Goal: Information Seeking & Learning: Learn about a topic

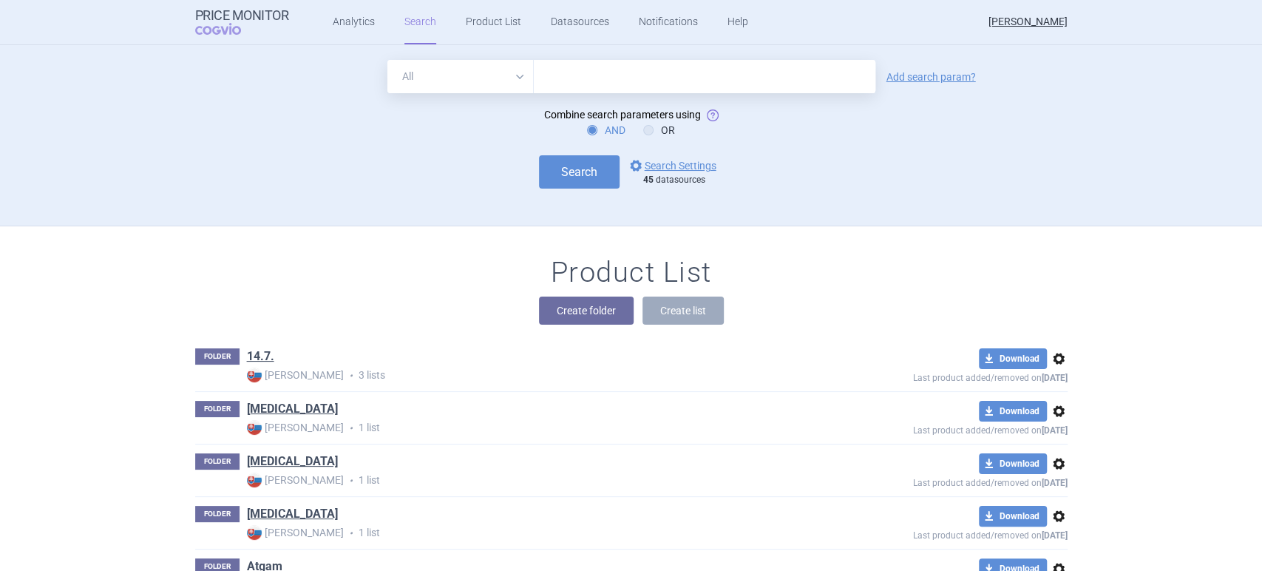
click at [540, 77] on input "text" at bounding box center [704, 76] width 341 height 33
type input "[PERSON_NAME]"
click at [353, 23] on link "Analytics" at bounding box center [354, 22] width 42 height 44
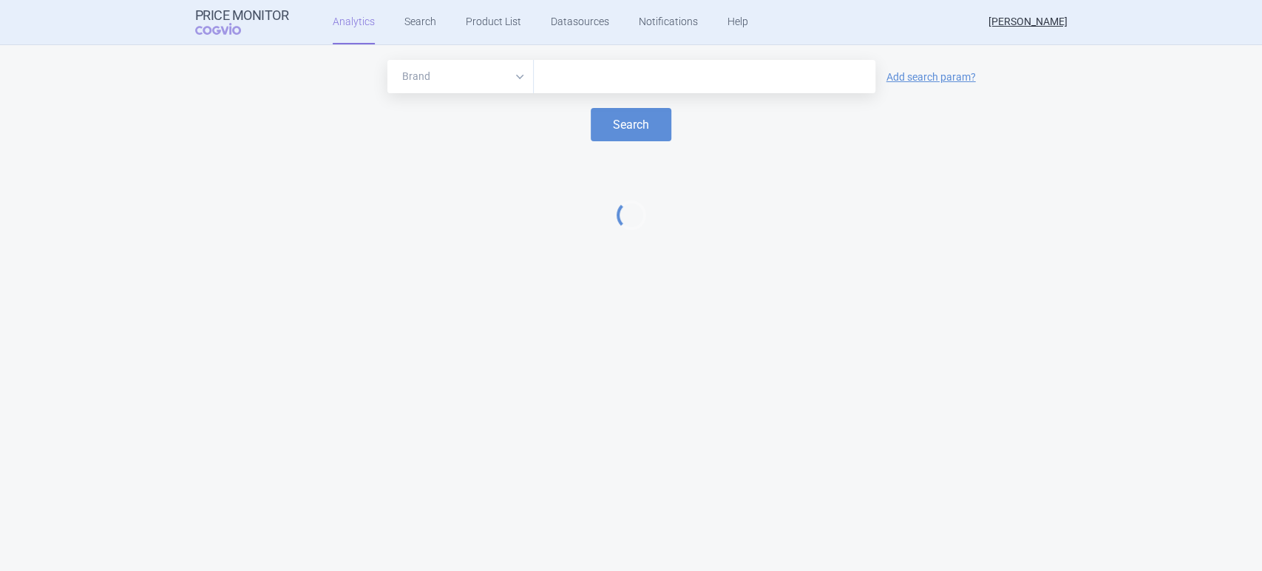
click at [549, 74] on input "text" at bounding box center [704, 76] width 327 height 19
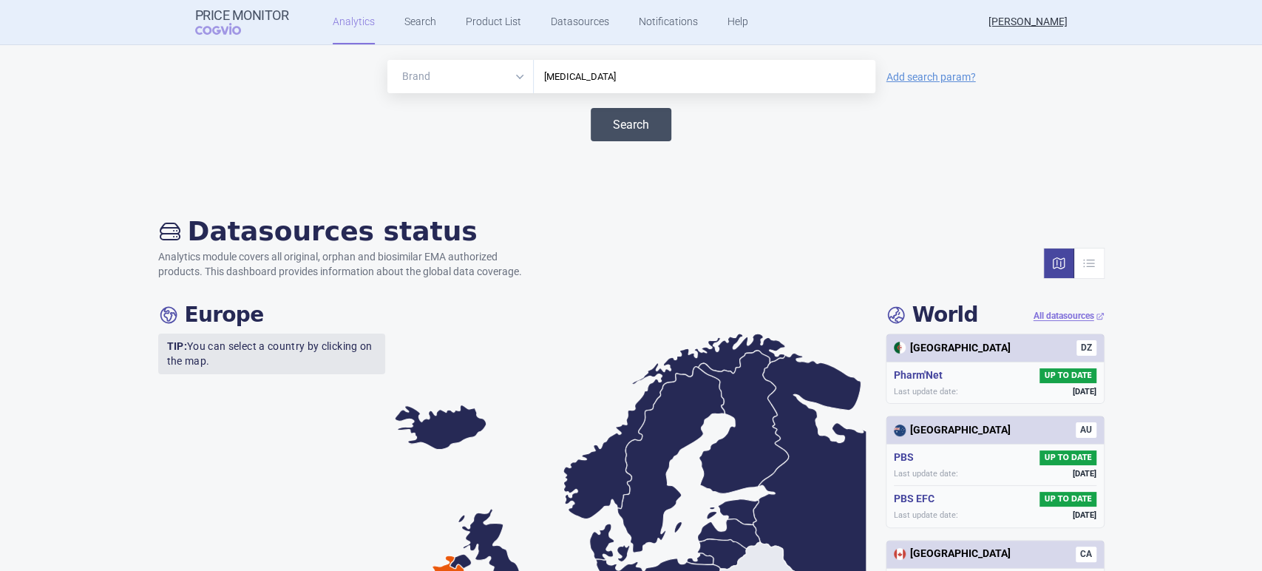
type input "[MEDICAL_DATA]"
click at [626, 124] on button "Search" at bounding box center [631, 124] width 81 height 33
click at [418, 24] on link "Search" at bounding box center [420, 22] width 32 height 44
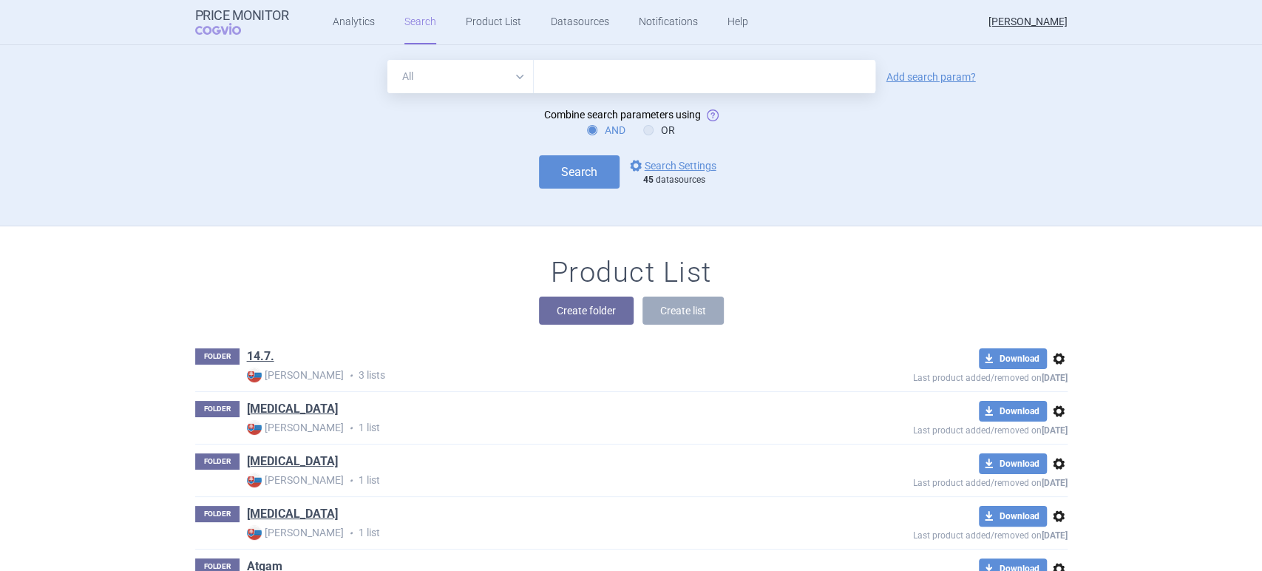
click at [536, 72] on input "text" at bounding box center [704, 76] width 341 height 33
type input "[MEDICAL_DATA]"
click at [577, 177] on button "Search" at bounding box center [579, 171] width 81 height 33
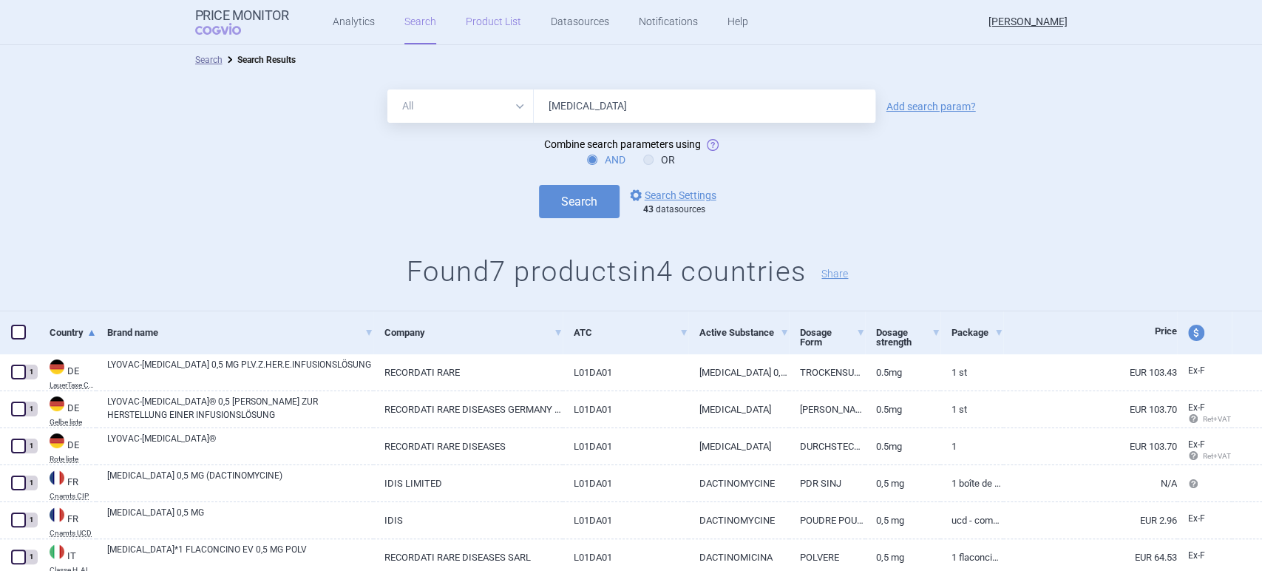
click at [493, 30] on link "Product List" at bounding box center [493, 22] width 55 height 44
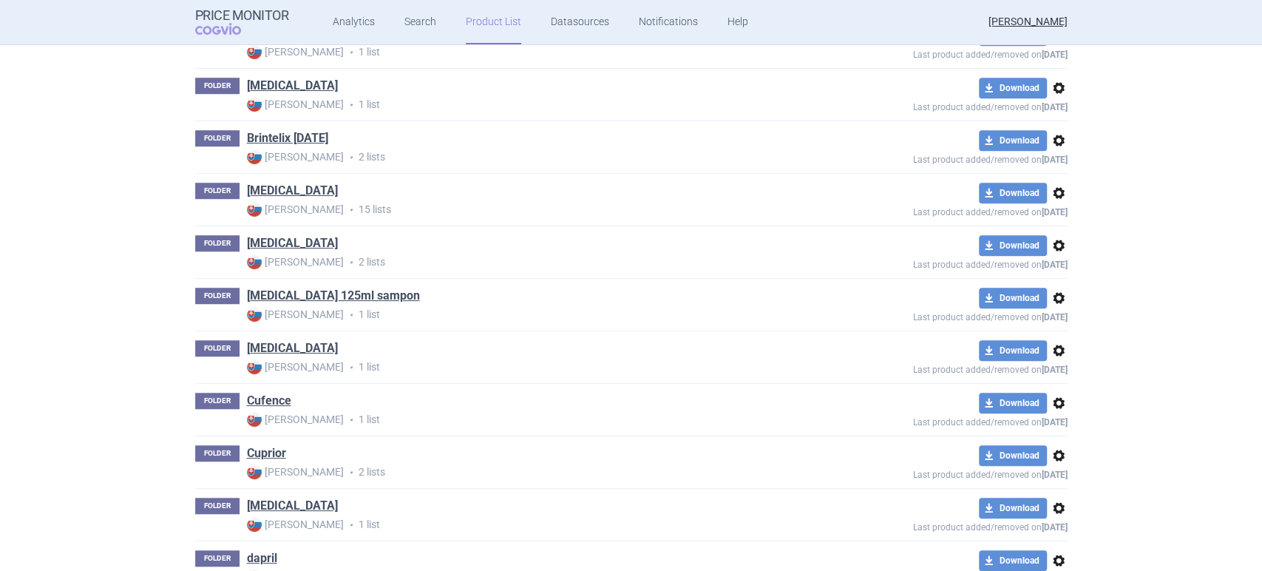
scroll to position [647, 0]
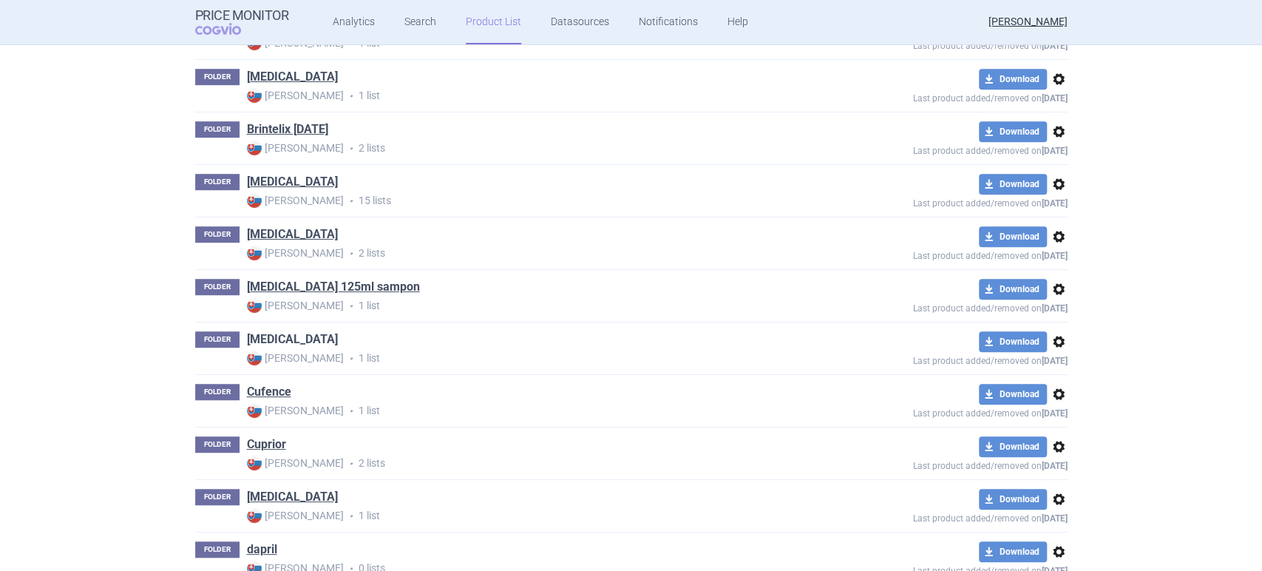
click at [290, 331] on link "[MEDICAL_DATA]" at bounding box center [292, 339] width 91 height 16
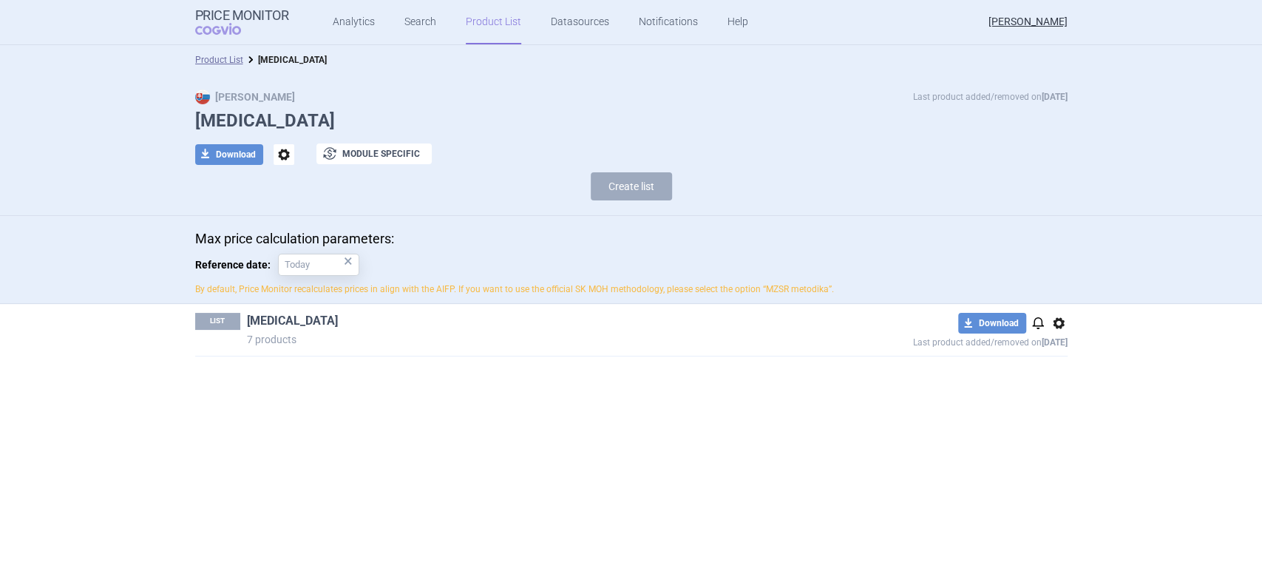
click at [293, 319] on link "[MEDICAL_DATA]" at bounding box center [292, 321] width 91 height 16
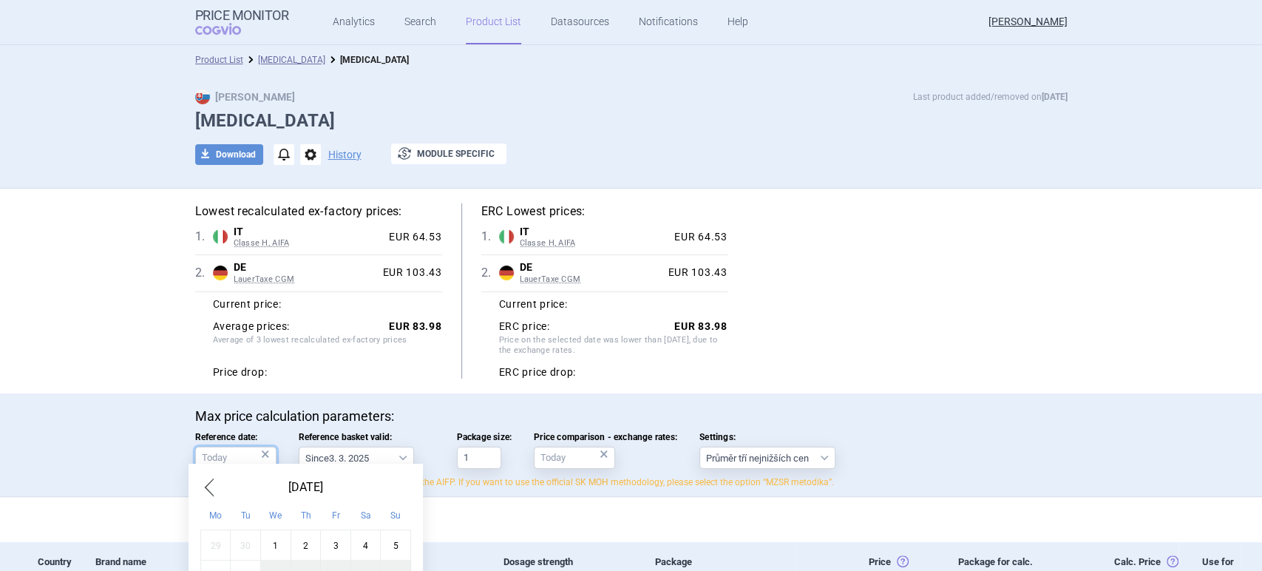
click at [265, 452] on input "Reference date: ×" at bounding box center [235, 457] width 81 height 22
click at [266, 453] on input "Reference date: ×" at bounding box center [235, 457] width 81 height 22
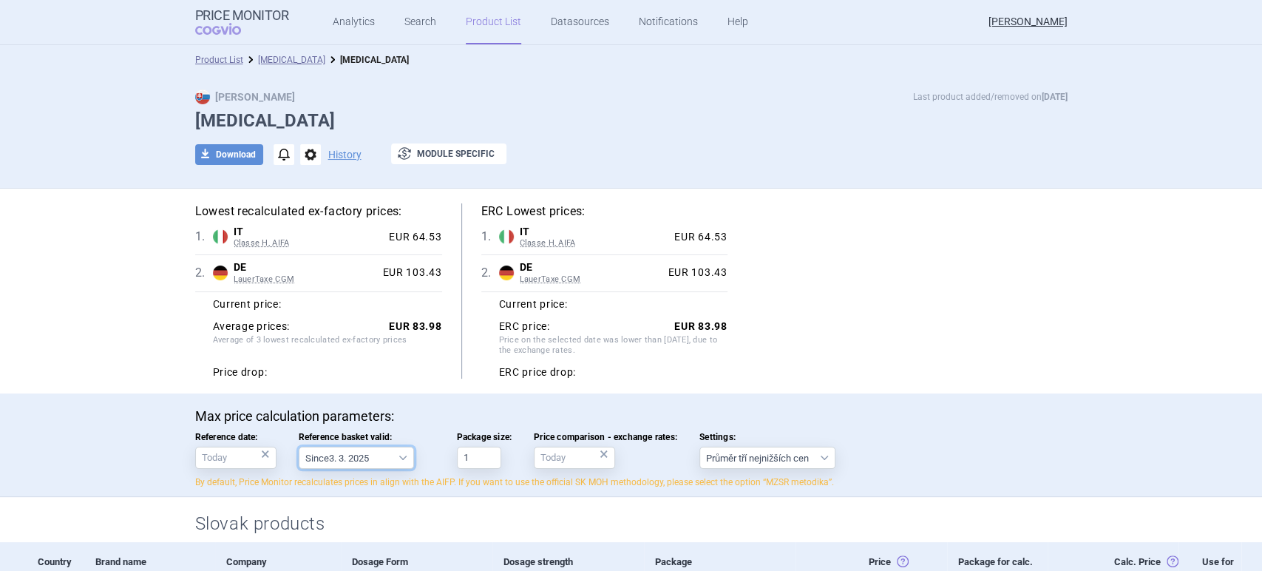
click at [396, 458] on select "Since 3. 3. 2025 Since 1. 7. 2023 Since 7. 4. 2023 Since 1. 12. 2022 Since 1. 9…" at bounding box center [356, 457] width 115 height 22
select select "[DATE]"
click at [299, 446] on select "Since 3. 3. 2025 Since 1. 7. 2023 Since 7. 4. 2023 Since 1. 12. 2022 Since 1. 9…" at bounding box center [356, 457] width 115 height 22
click at [599, 456] on div "×" at bounding box center [603, 454] width 9 height 16
click at [417, 24] on link "Search" at bounding box center [420, 22] width 32 height 44
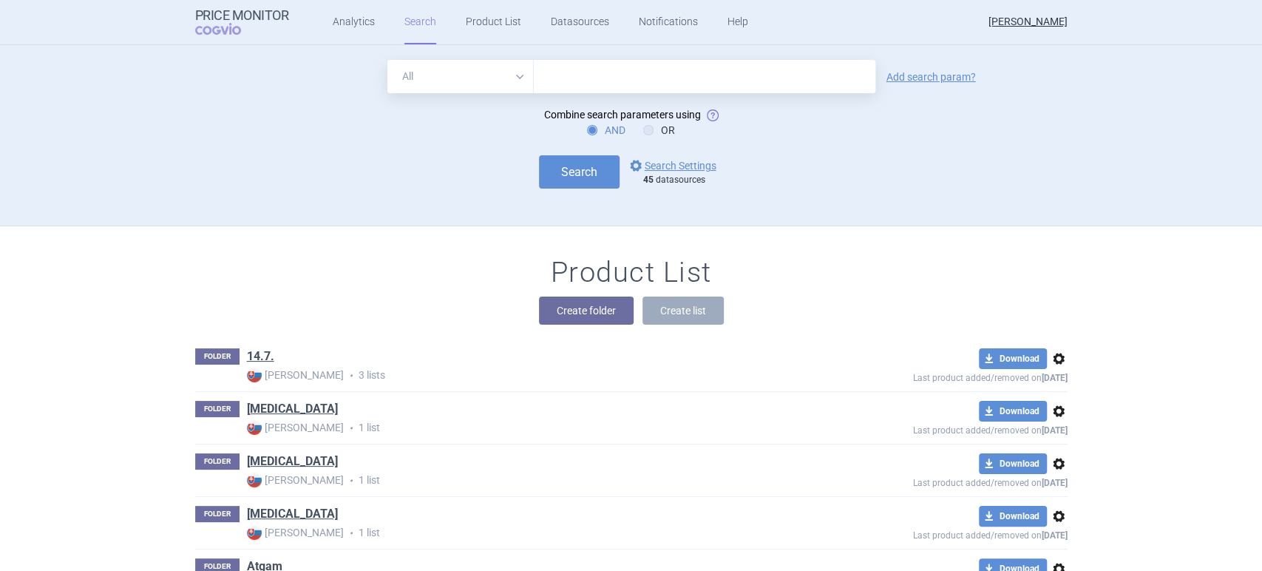
click at [540, 75] on input "text" at bounding box center [704, 76] width 341 height 33
type input "[MEDICAL_DATA]"
click at [560, 166] on button "Search" at bounding box center [579, 171] width 81 height 33
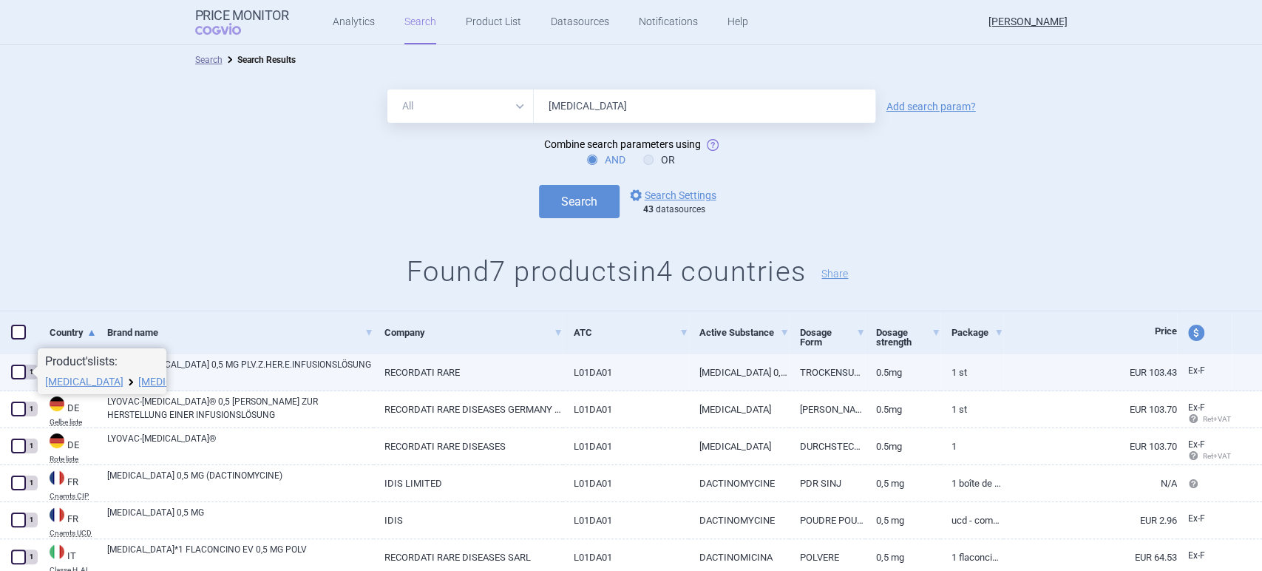
click at [17, 371] on span at bounding box center [18, 371] width 15 height 15
checkbox input "true"
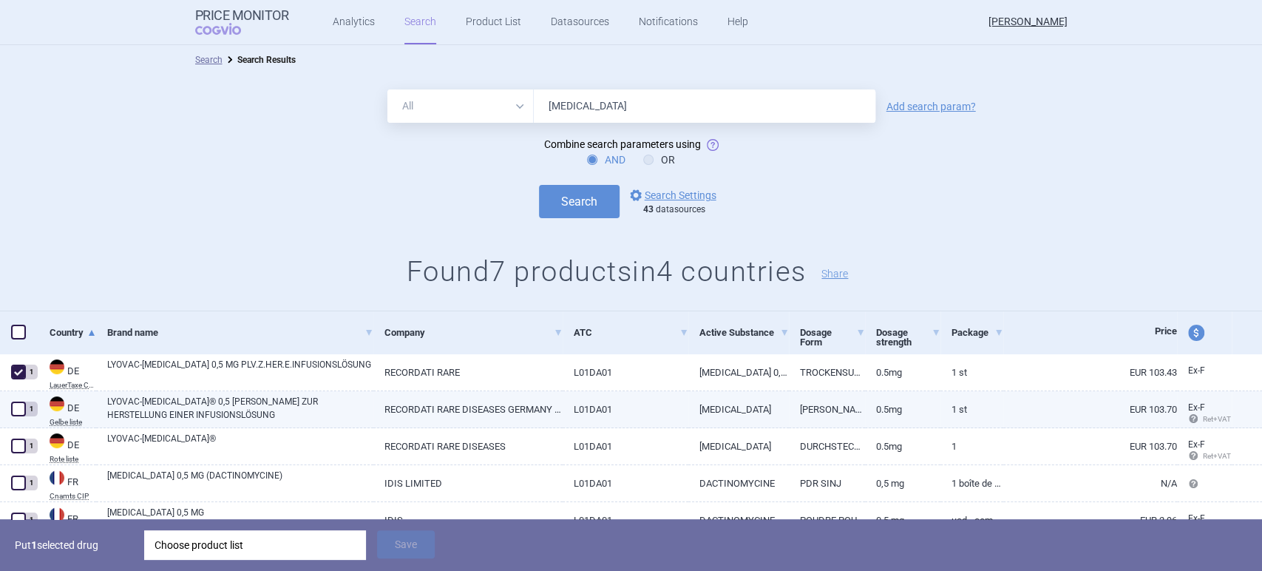
click at [19, 413] on span at bounding box center [18, 408] width 15 height 15
checkbox input "true"
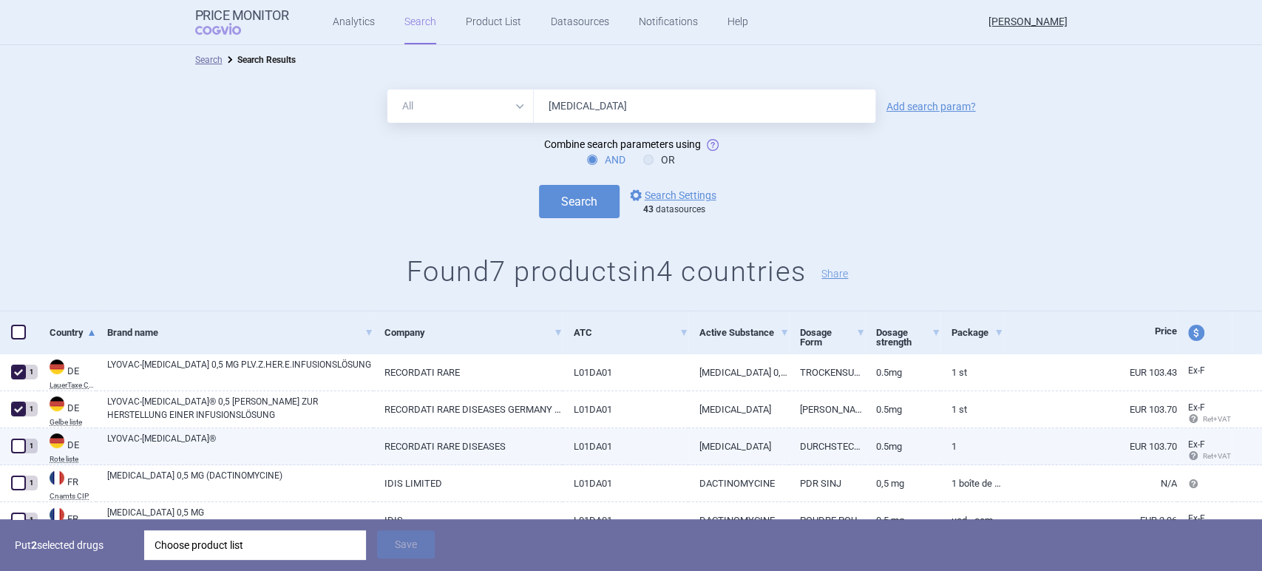
click at [16, 449] on span at bounding box center [18, 445] width 15 height 15
checkbox input "true"
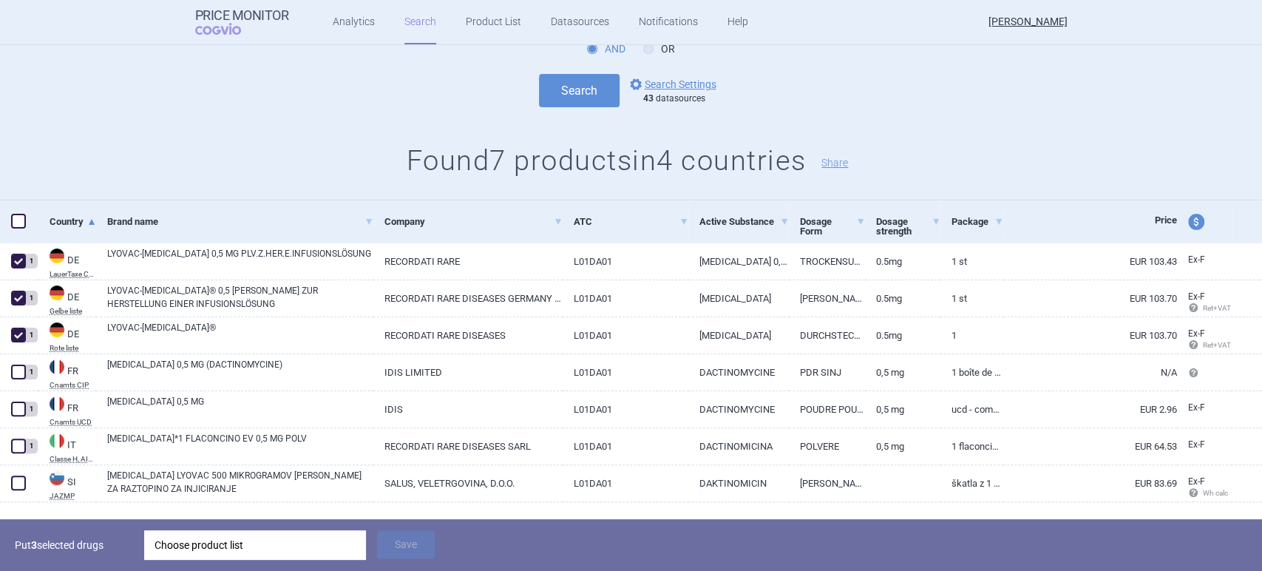
scroll to position [142, 0]
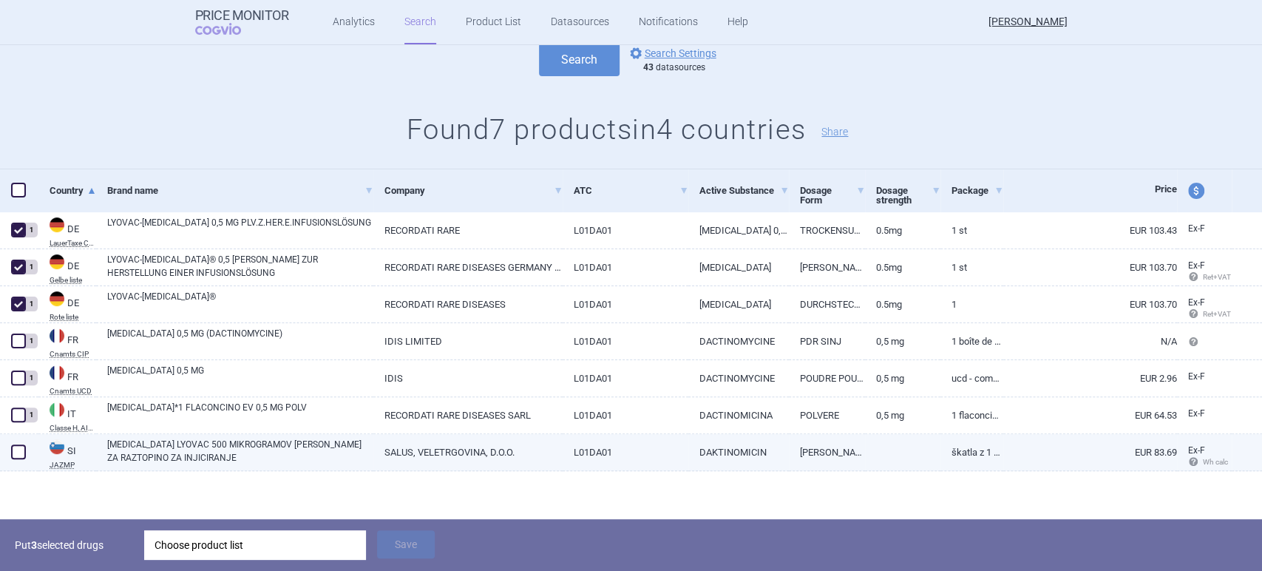
click at [248, 440] on link "[MEDICAL_DATA] LYOVAC 500 MIKROGRAMOV [PERSON_NAME] ZA RAZTOPINO ZA INJICIRANJE" at bounding box center [240, 451] width 266 height 27
select select "EUR"
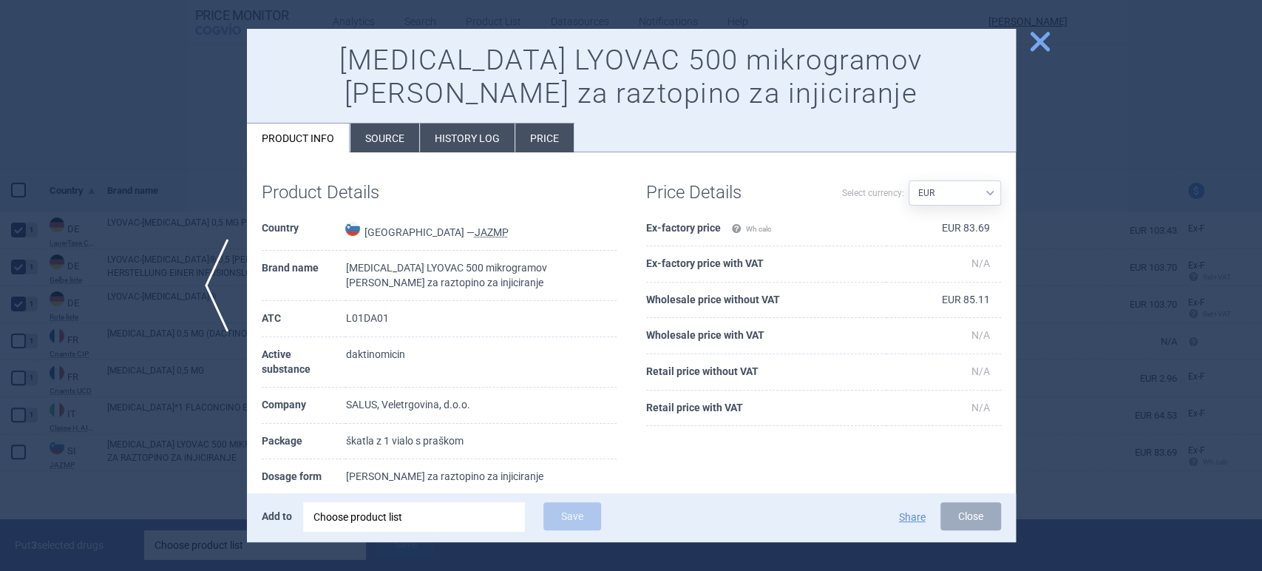
click at [1043, 47] on span "close" at bounding box center [1040, 42] width 26 height 26
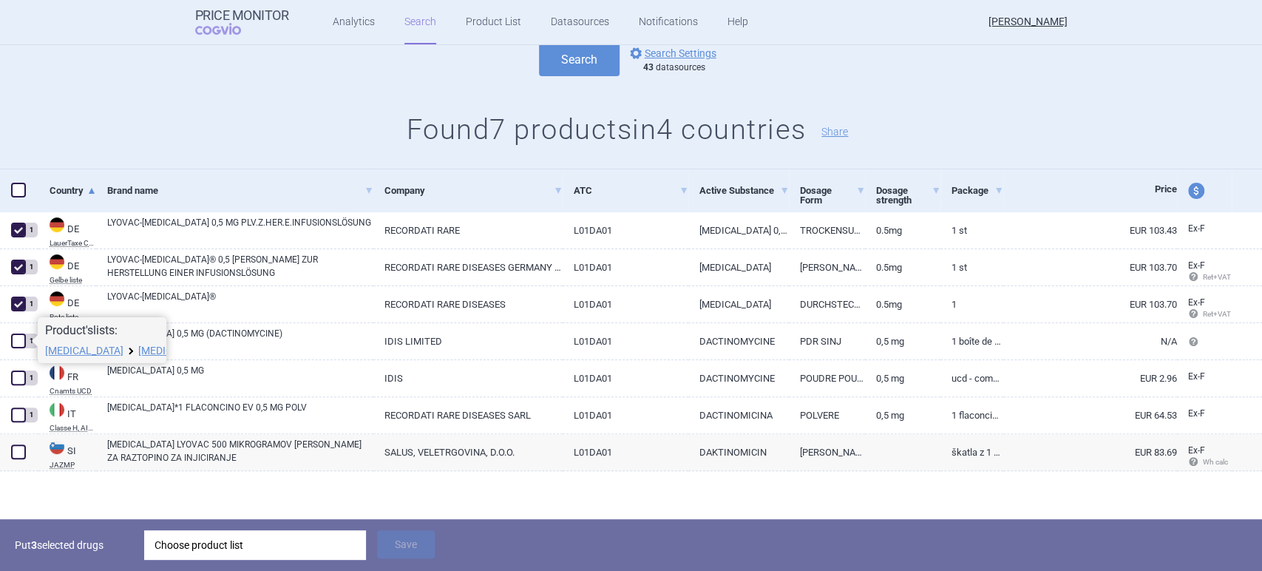
drag, startPoint x: 36, startPoint y: 340, endPoint x: 28, endPoint y: 336, distance: 9.3
click at [28, 336] on span at bounding box center [32, 341] width 12 height 12
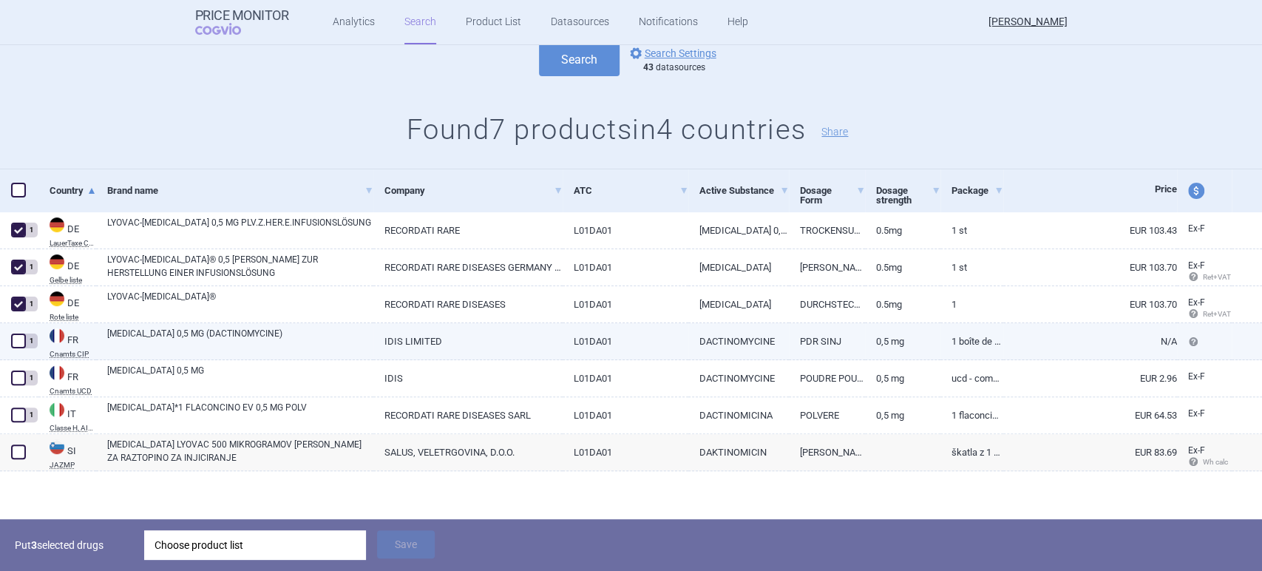
click at [23, 345] on span at bounding box center [18, 340] width 15 height 15
checkbox input "true"
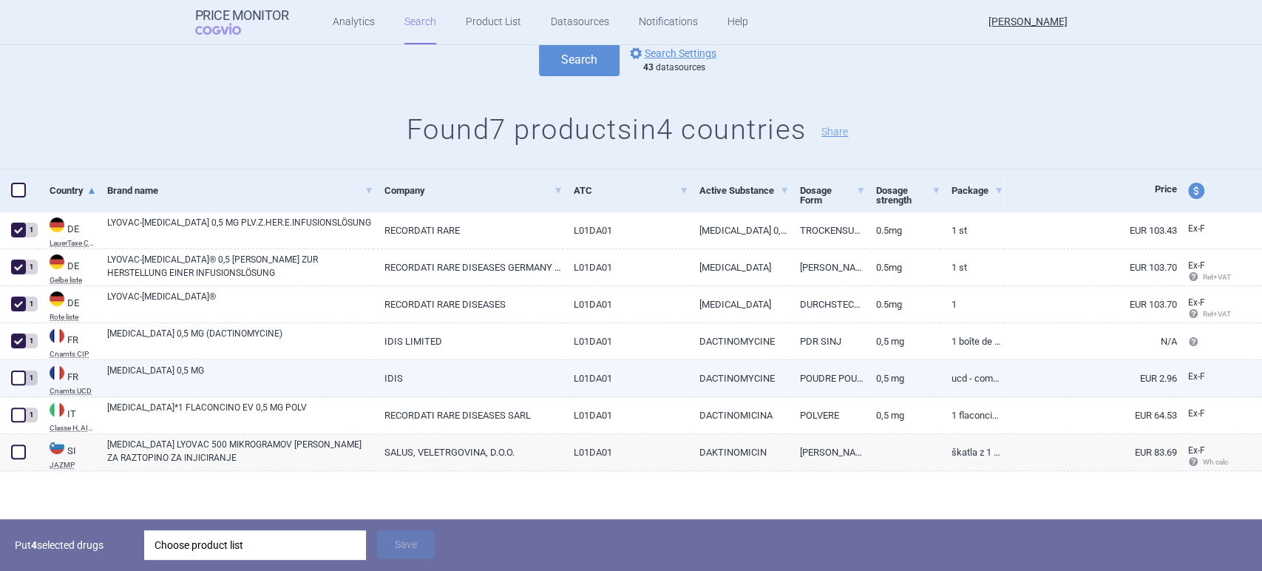
click at [20, 378] on span at bounding box center [18, 377] width 15 height 15
checkbox input "true"
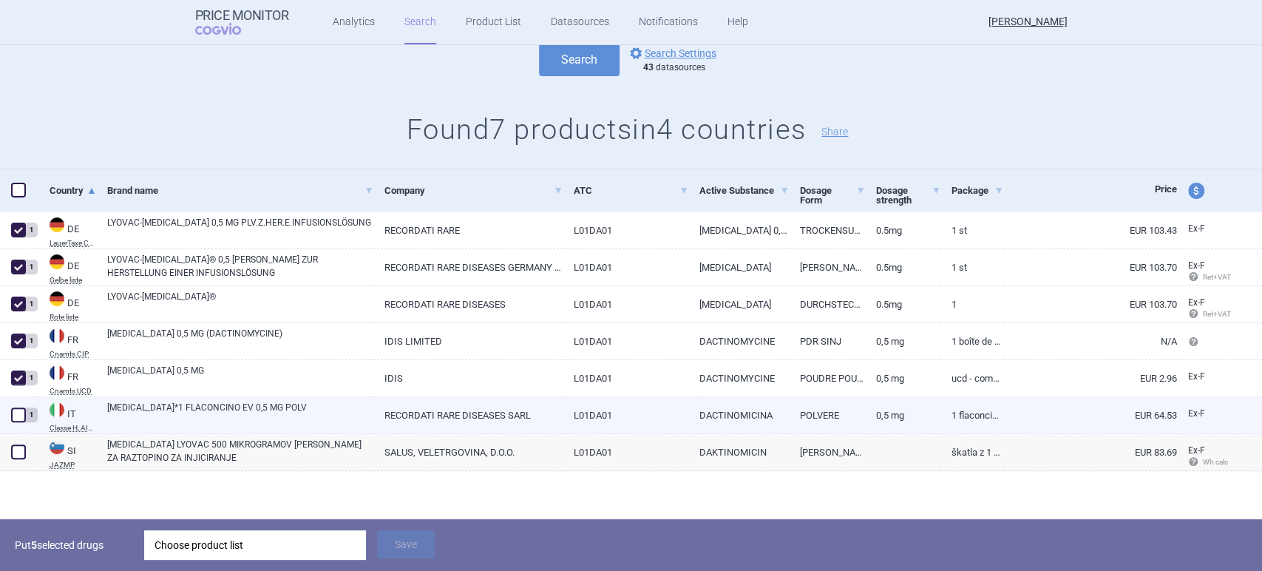
click at [16, 411] on span at bounding box center [18, 414] width 15 height 15
checkbox input "true"
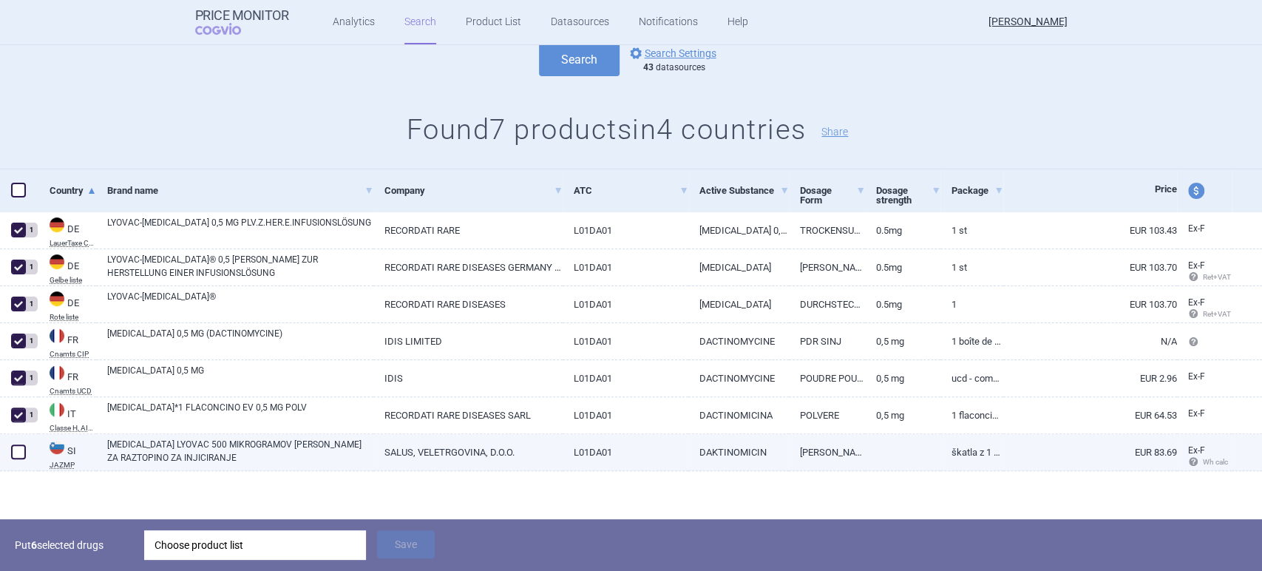
click at [14, 454] on span at bounding box center [18, 451] width 15 height 15
checkbox input "true"
click at [316, 545] on div "Choose product list" at bounding box center [254, 545] width 201 height 30
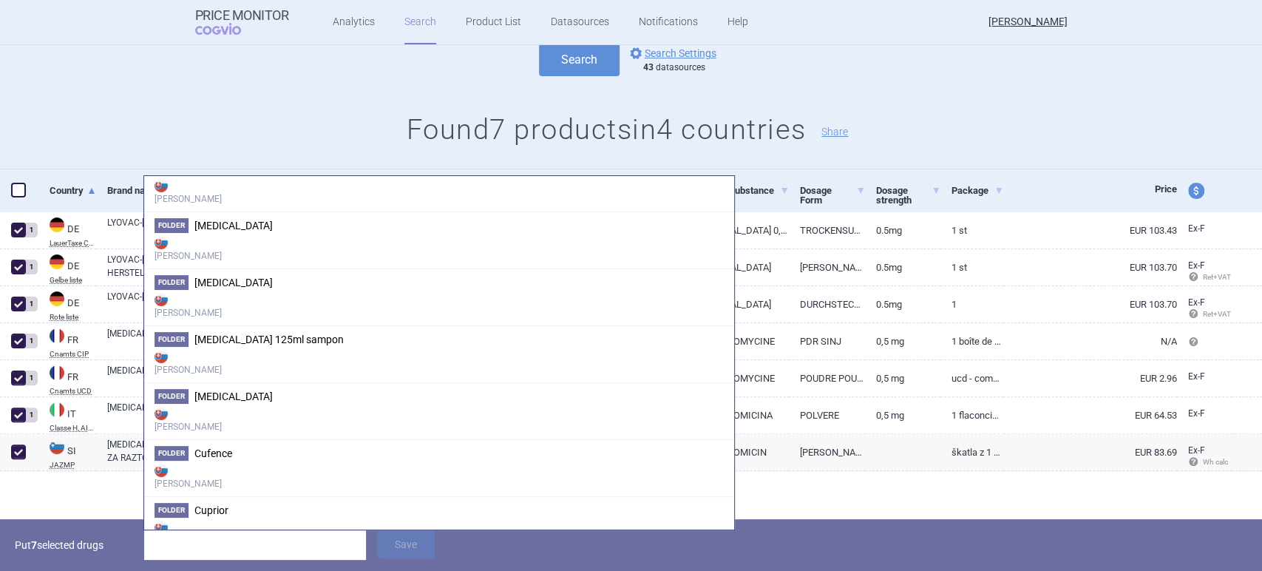
scroll to position [601, 0]
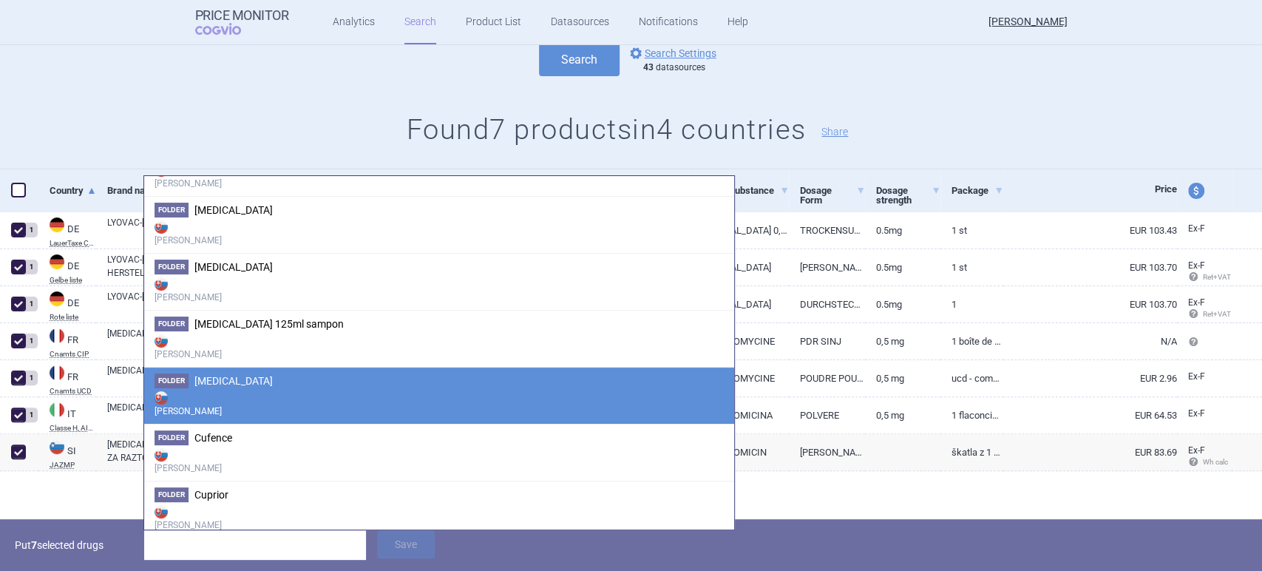
click at [242, 378] on span "[MEDICAL_DATA]" at bounding box center [233, 381] width 78 height 12
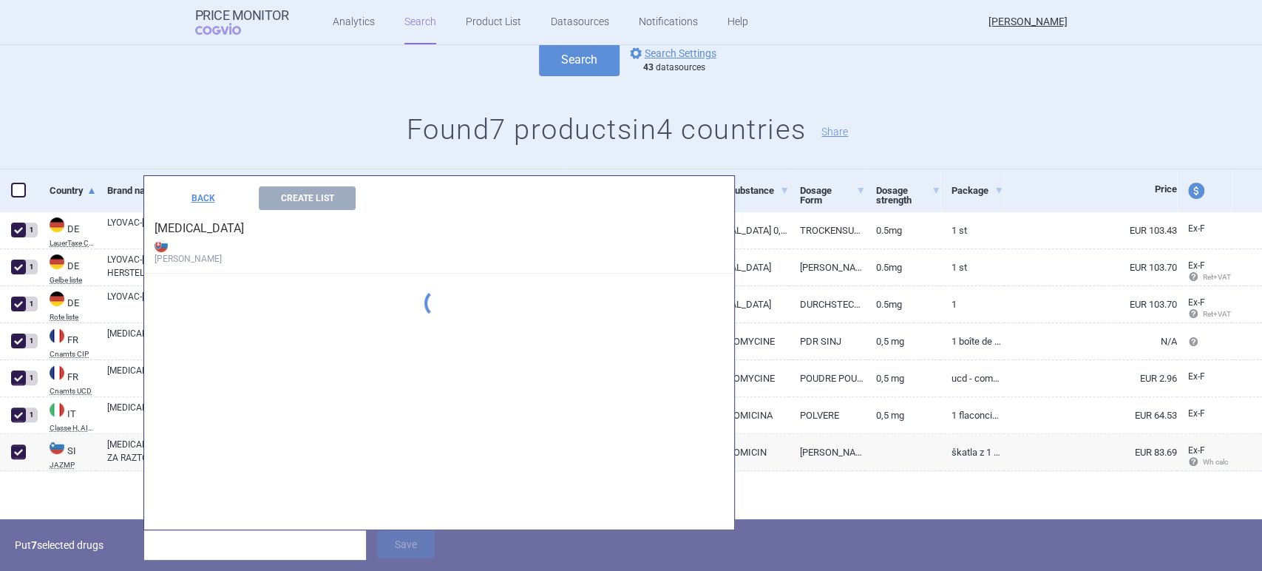
scroll to position [494, 0]
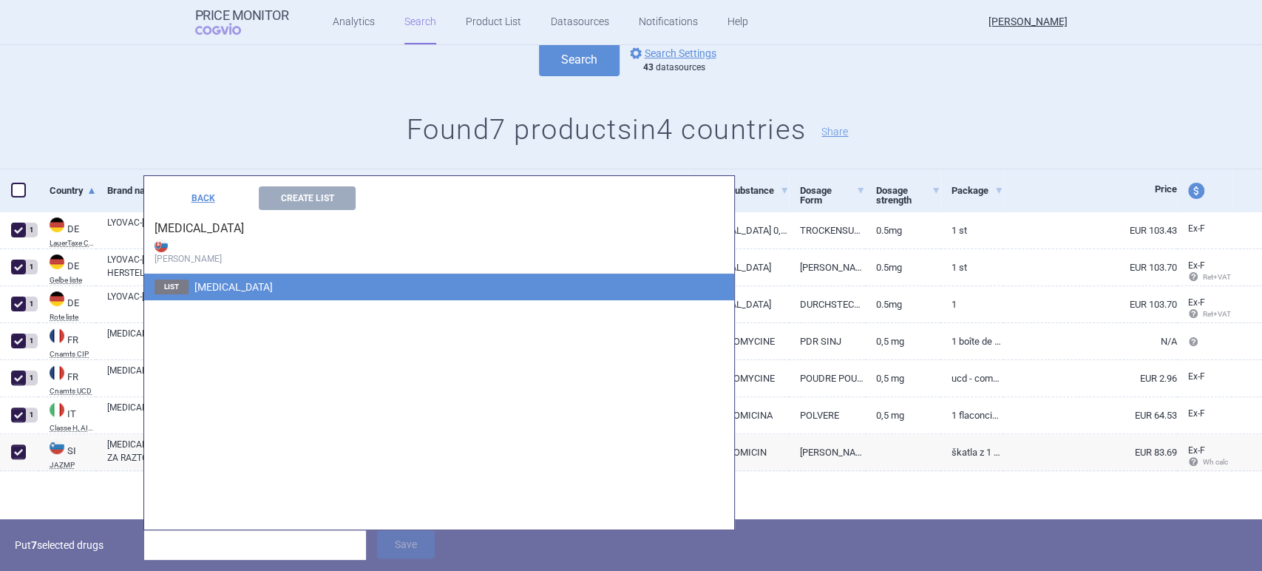
click at [235, 288] on span "[MEDICAL_DATA]" at bounding box center [233, 287] width 78 height 12
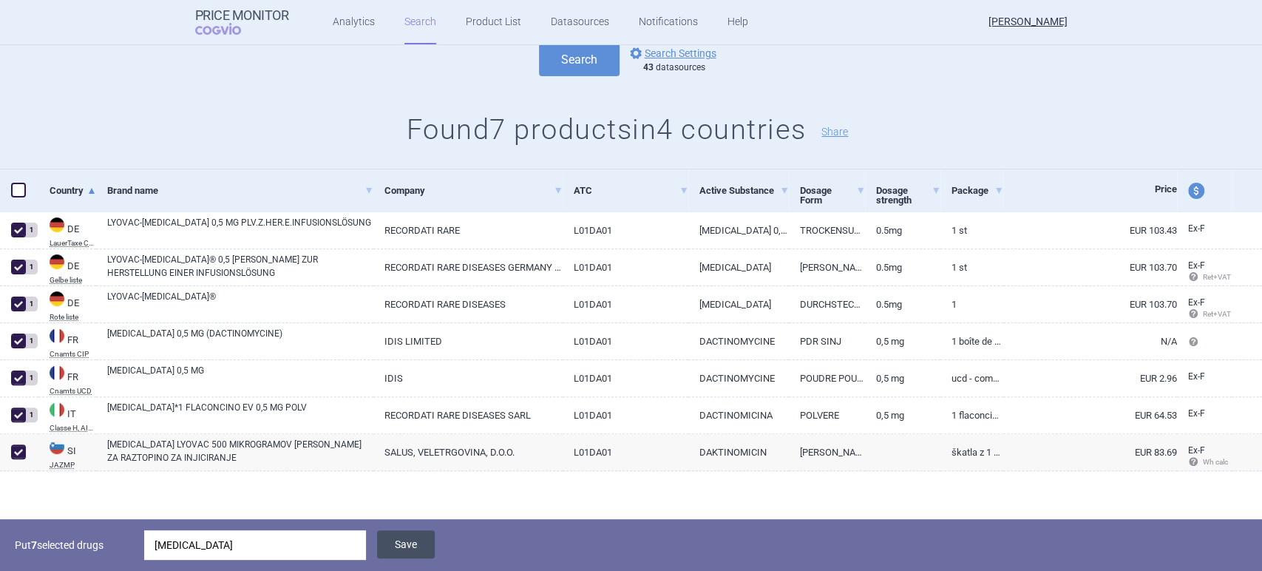
click at [409, 541] on button "Save" at bounding box center [406, 544] width 58 height 28
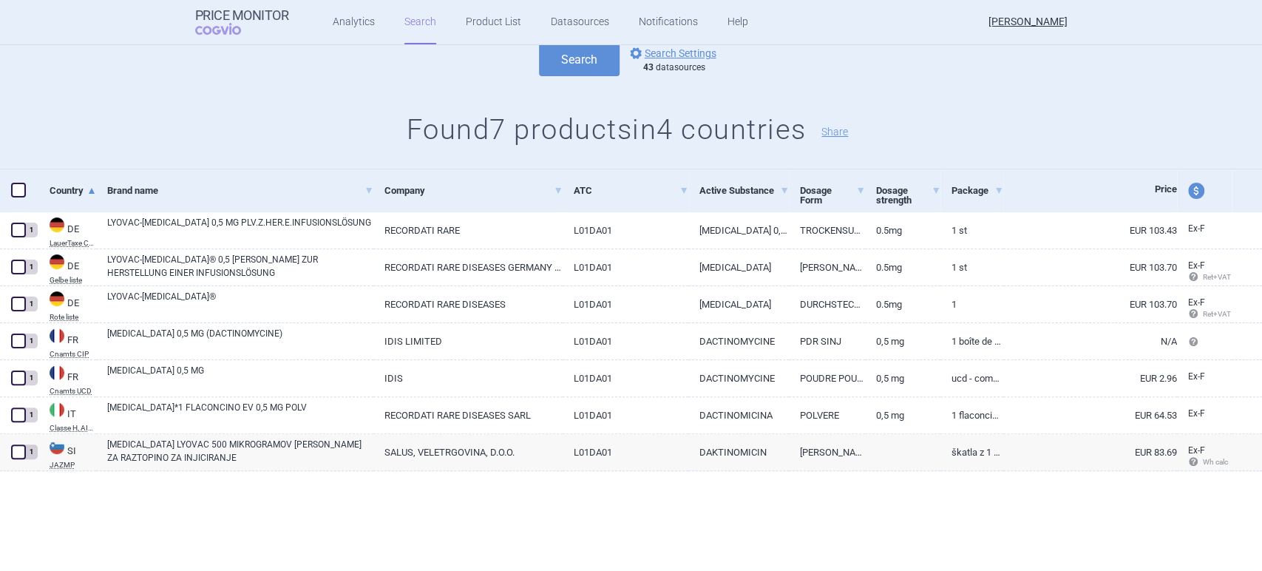
scroll to position [89, 0]
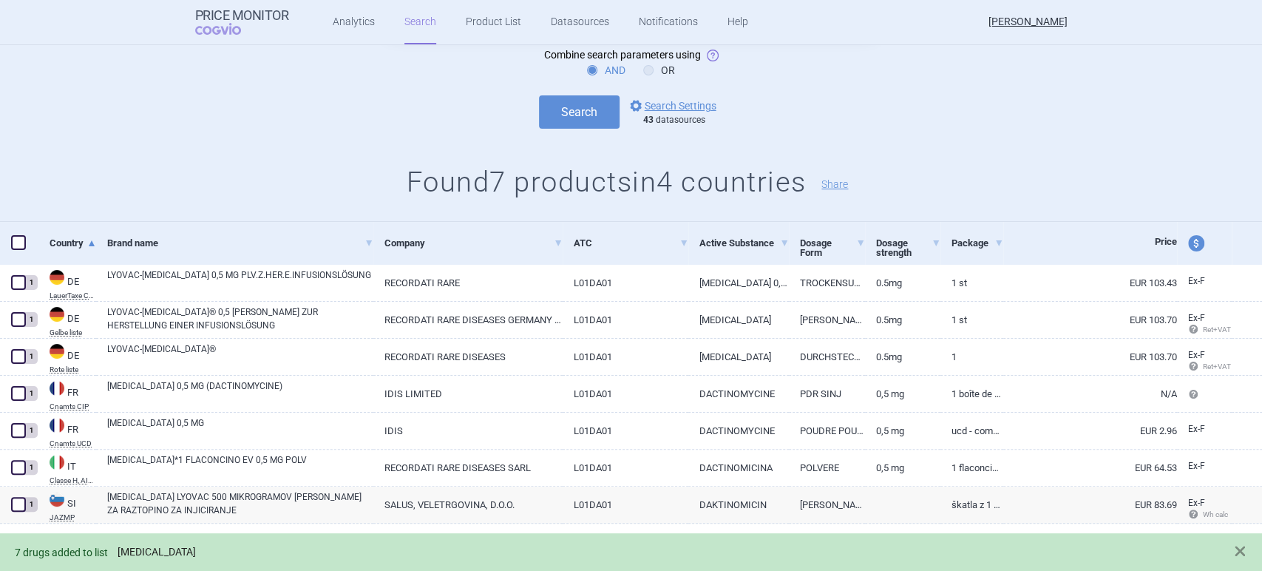
click at [148, 552] on link "[MEDICAL_DATA]" at bounding box center [157, 551] width 78 height 13
